Goal: Find specific page/section: Find specific page/section

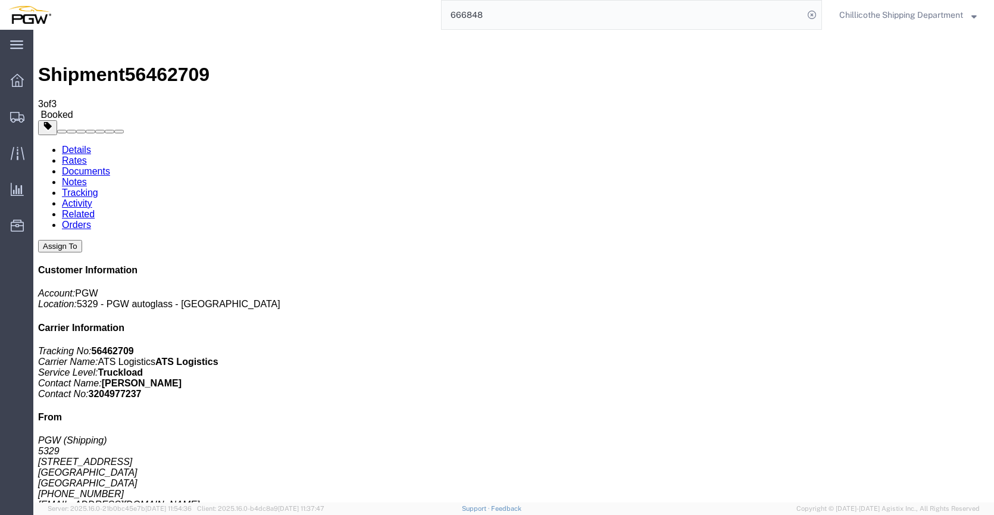
click at [505, 15] on input "666848" at bounding box center [623, 15] width 362 height 29
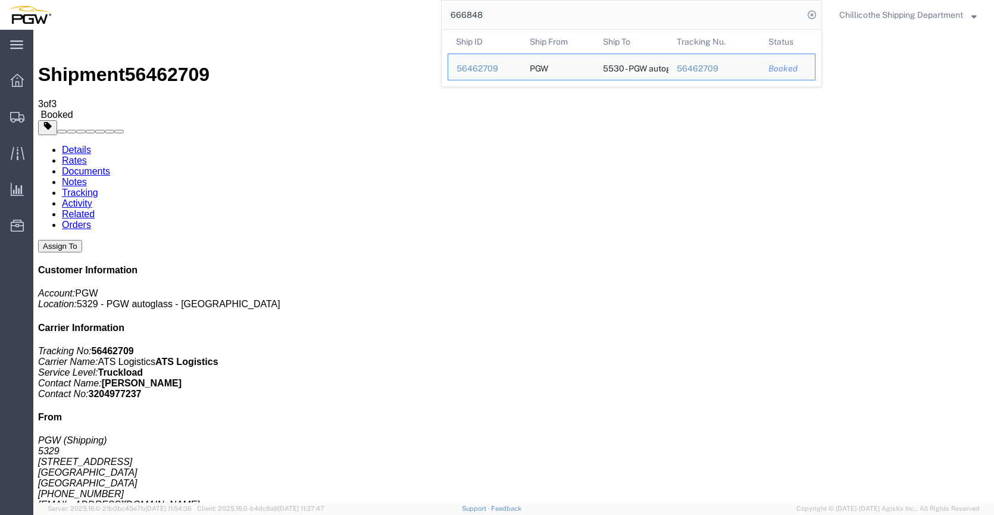
click at [505, 15] on input "666848" at bounding box center [623, 15] width 362 height 29
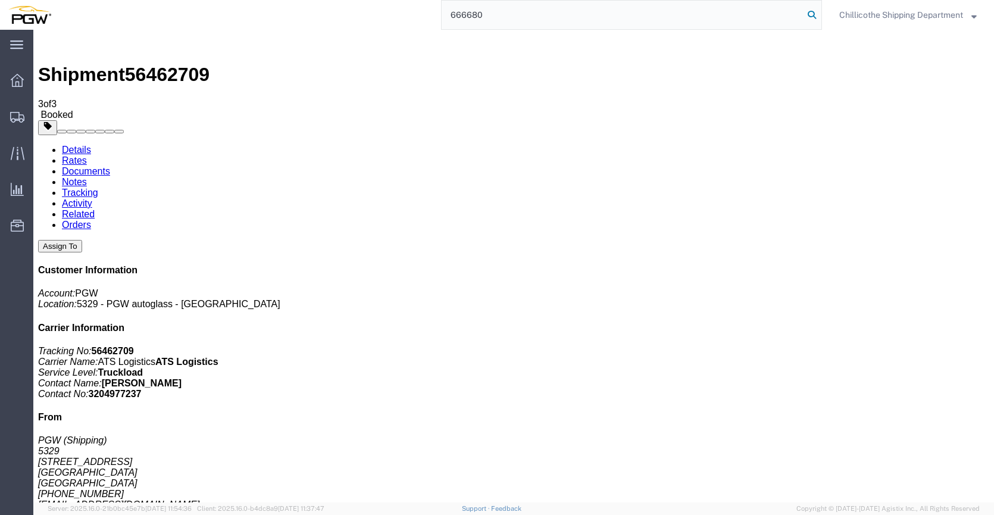
type input "666680"
click at [805, 18] on icon at bounding box center [812, 15] width 17 height 17
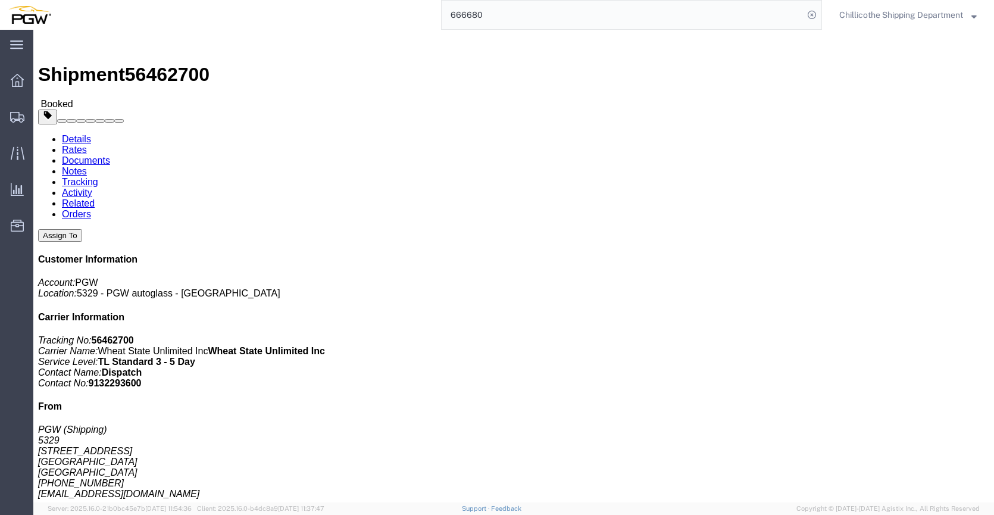
click link "Documents"
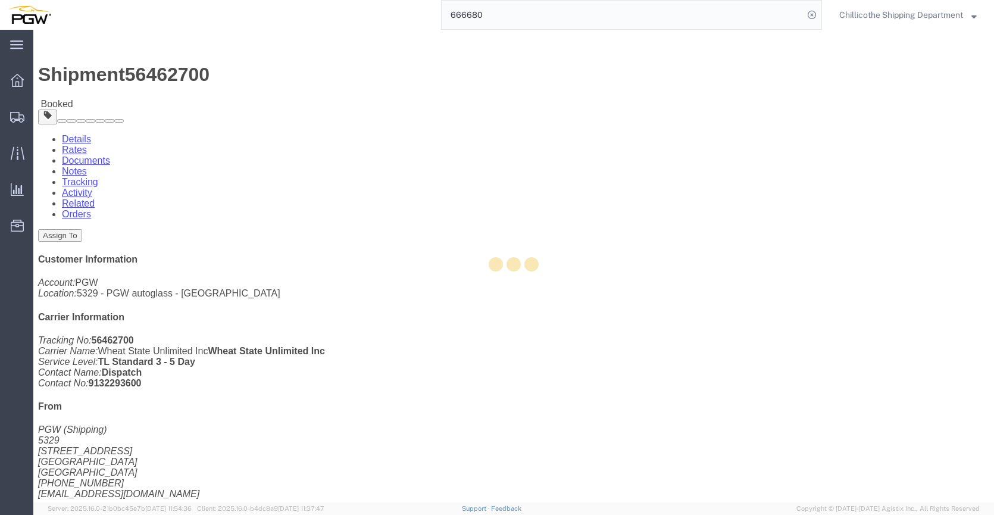
click at [163, 74] on div at bounding box center [513, 266] width 961 height 473
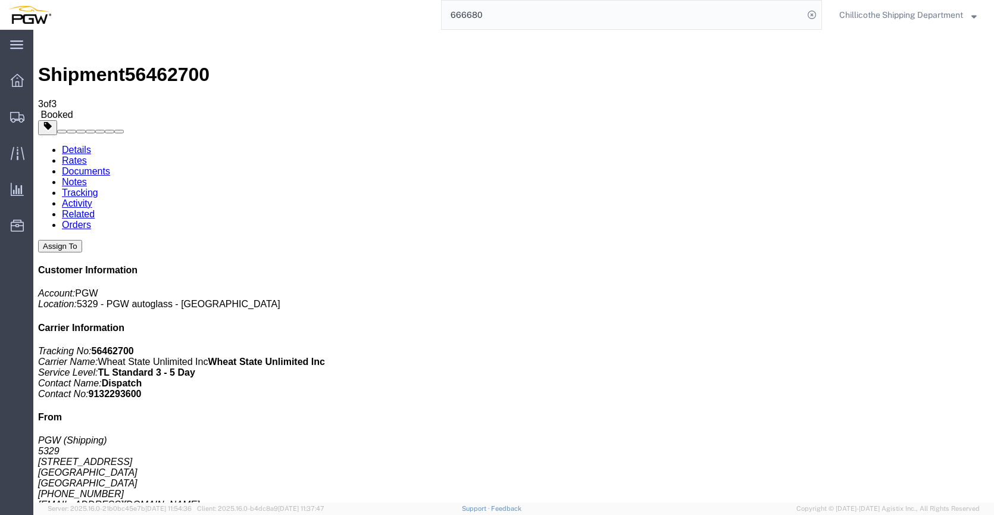
drag, startPoint x: 119, startPoint y: 195, endPoint x: 147, endPoint y: 261, distance: 71.8
